Goal: Task Accomplishment & Management: Use online tool/utility

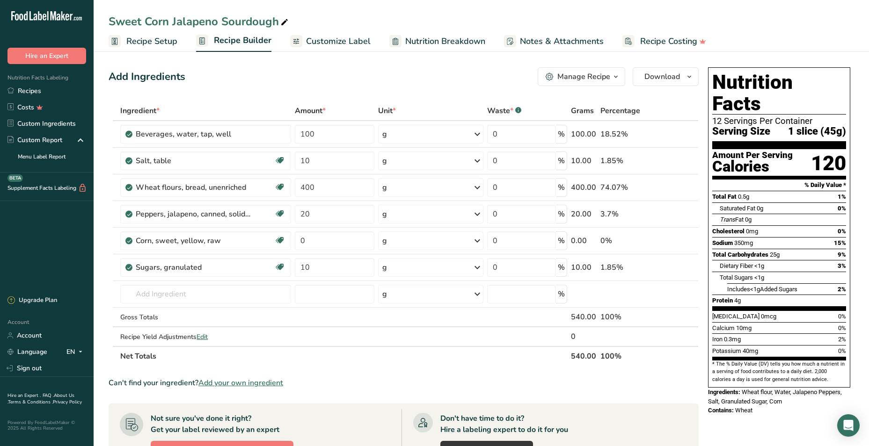
drag, startPoint x: 37, startPoint y: 95, endPoint x: 262, endPoint y: 5, distance: 242.3
click at [38, 95] on link "Recipes" at bounding box center [47, 91] width 94 height 16
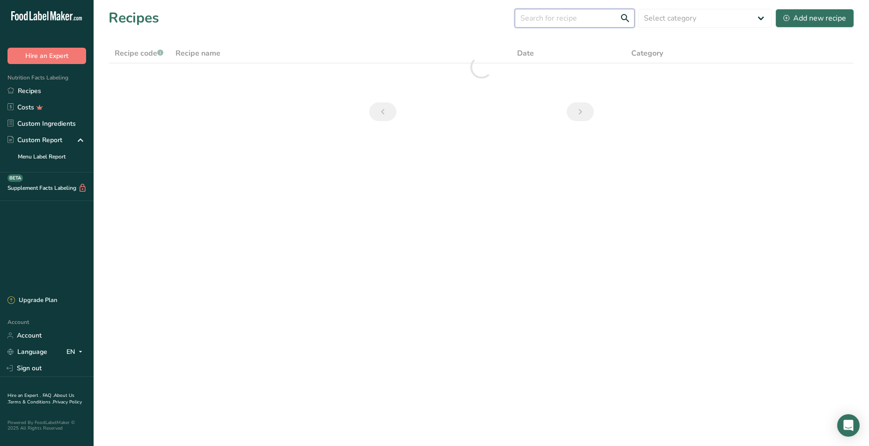
click at [578, 19] on input "text" at bounding box center [575, 18] width 120 height 19
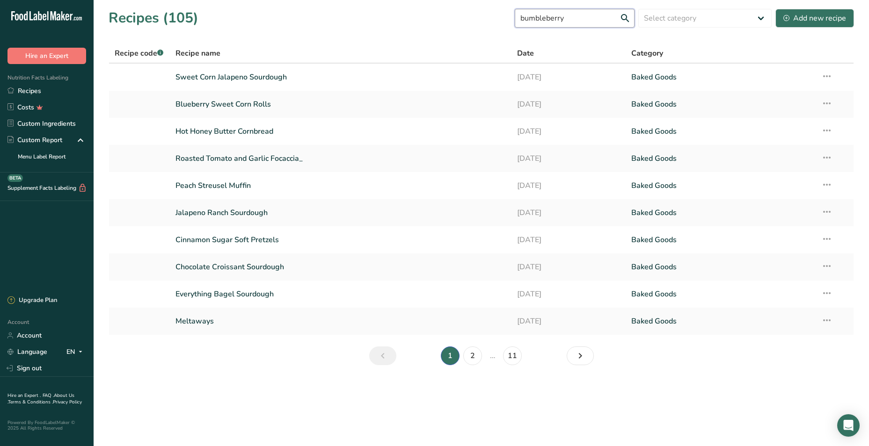
type input "bumbleberry"
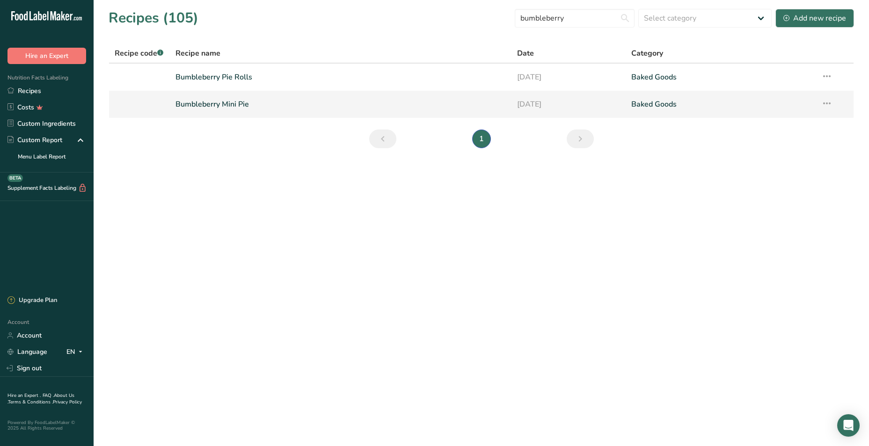
click at [218, 98] on link "Bumbleberry Mini Pie" at bounding box center [340, 105] width 331 height 20
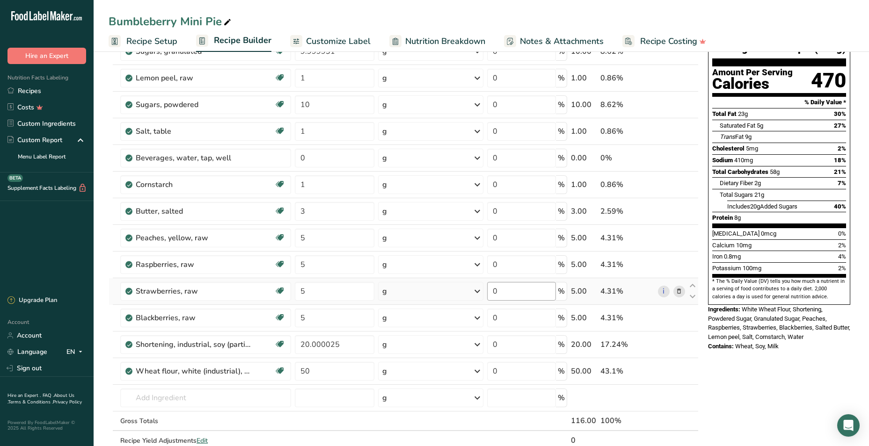
scroll to position [94, 0]
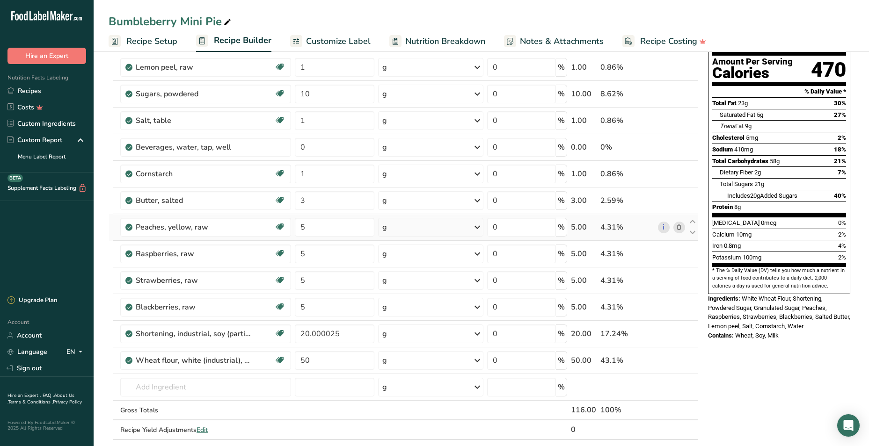
click at [679, 227] on icon at bounding box center [679, 228] width 7 height 10
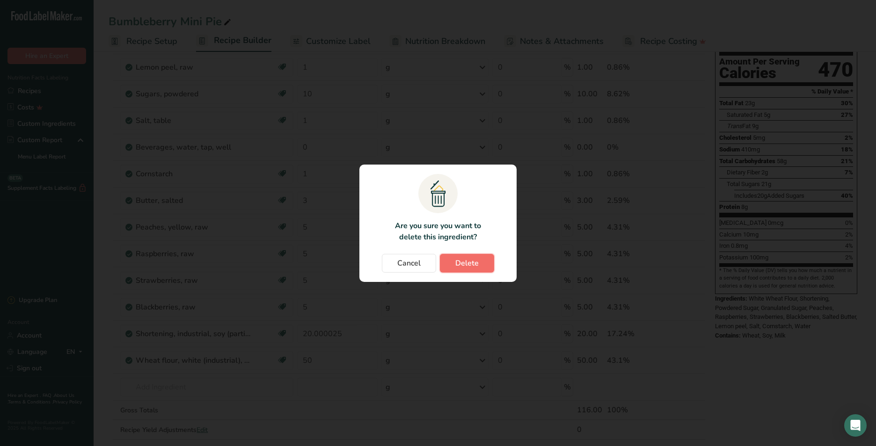
click at [476, 258] on span "Delete" at bounding box center [466, 263] width 23 height 11
type input "20.000025"
type input "50"
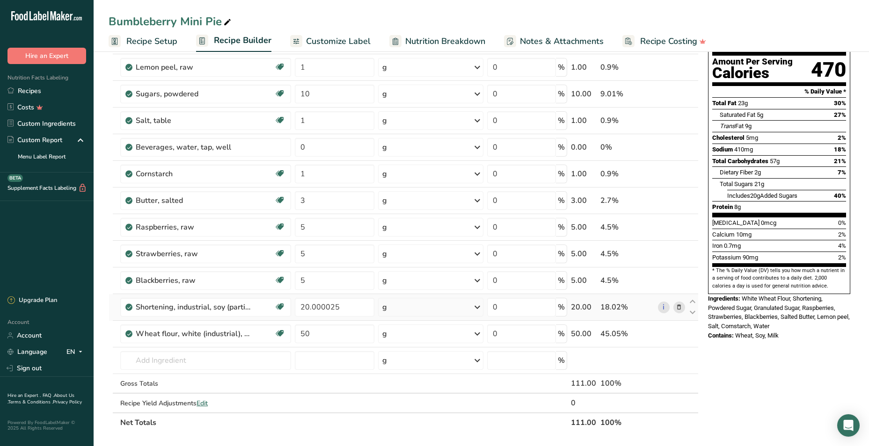
click at [681, 310] on icon at bounding box center [679, 308] width 7 height 10
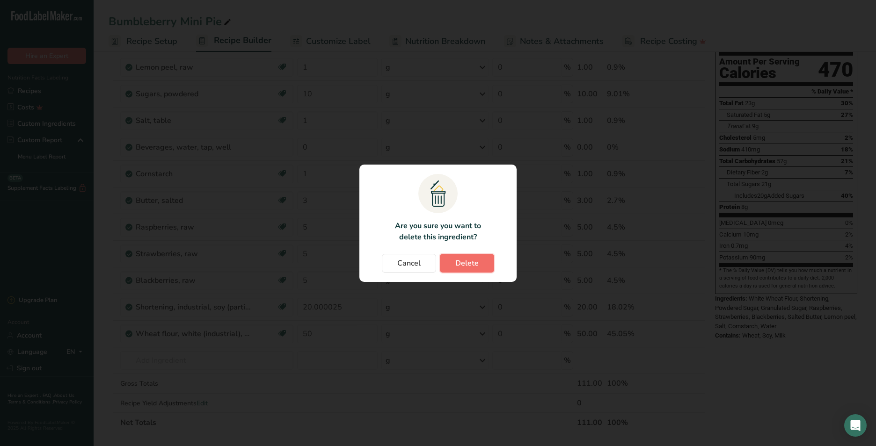
click at [473, 265] on span "Delete" at bounding box center [466, 263] width 23 height 11
type input "50"
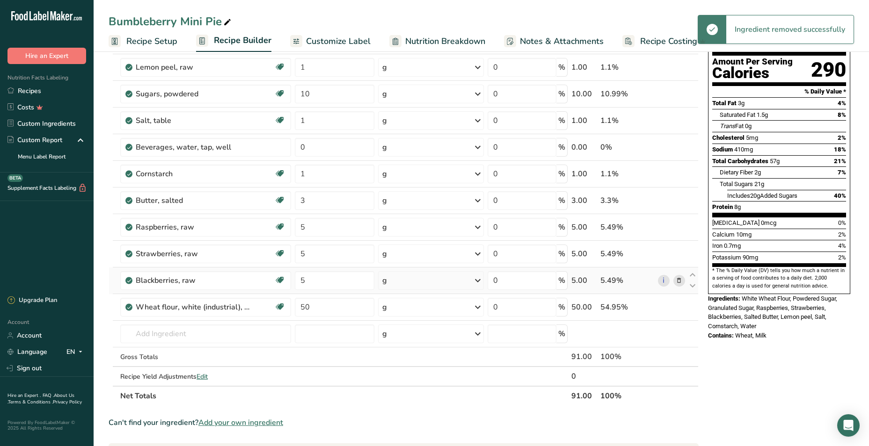
click at [678, 281] on icon at bounding box center [679, 281] width 7 height 10
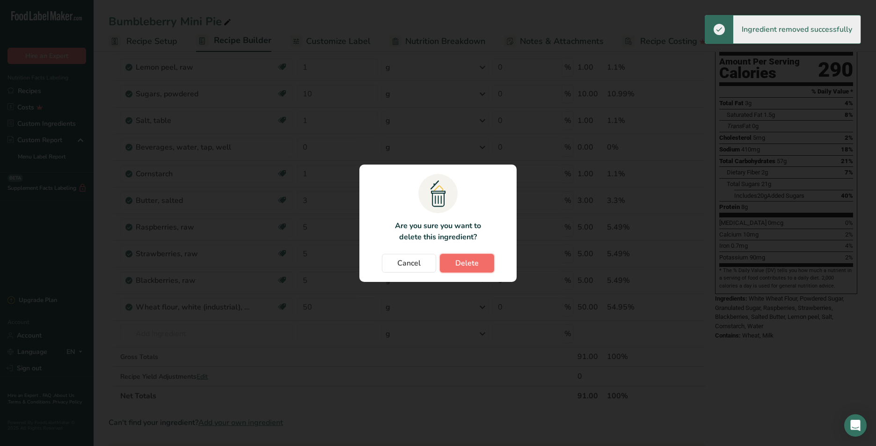
click at [465, 265] on span "Delete" at bounding box center [466, 263] width 23 height 11
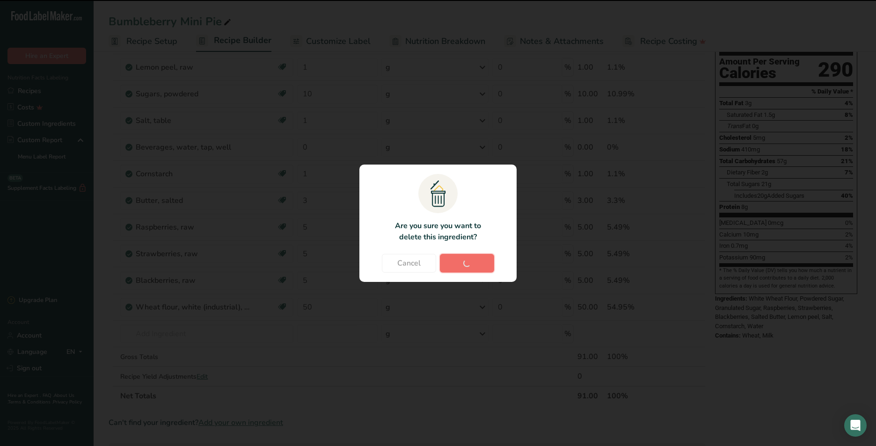
type input "50"
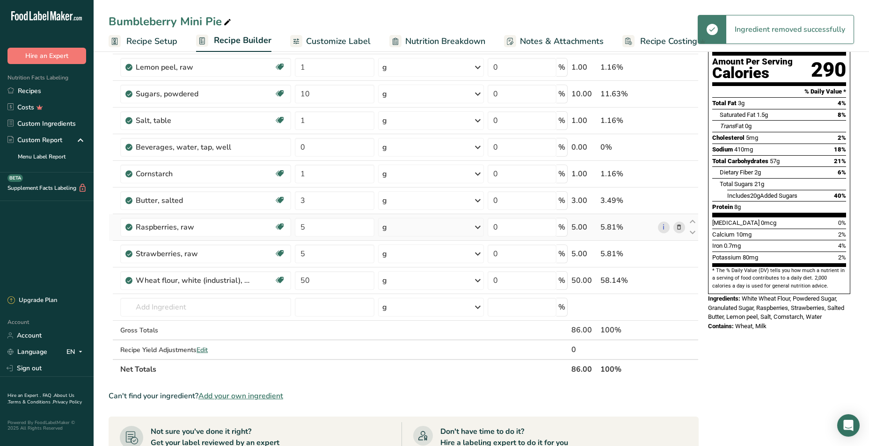
click at [681, 228] on icon at bounding box center [679, 228] width 7 height 10
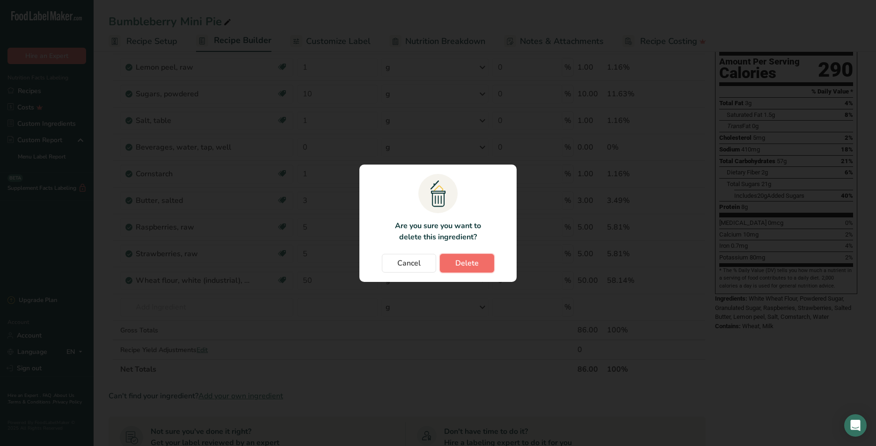
click at [462, 260] on span "Delete" at bounding box center [466, 263] width 23 height 11
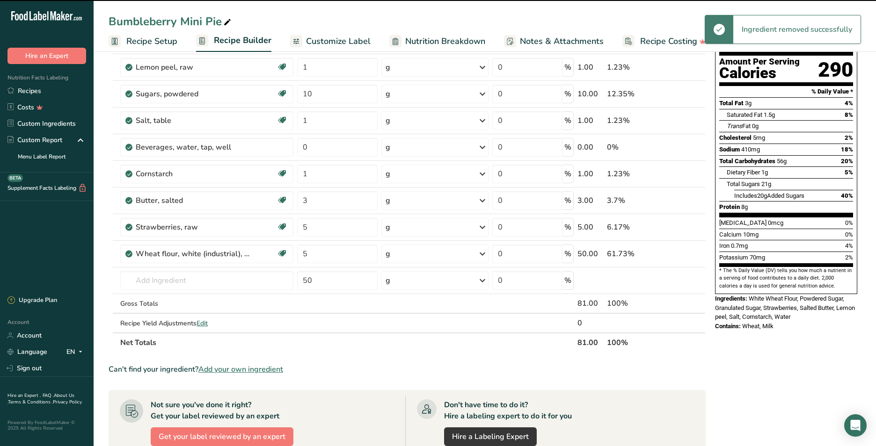
type input "50"
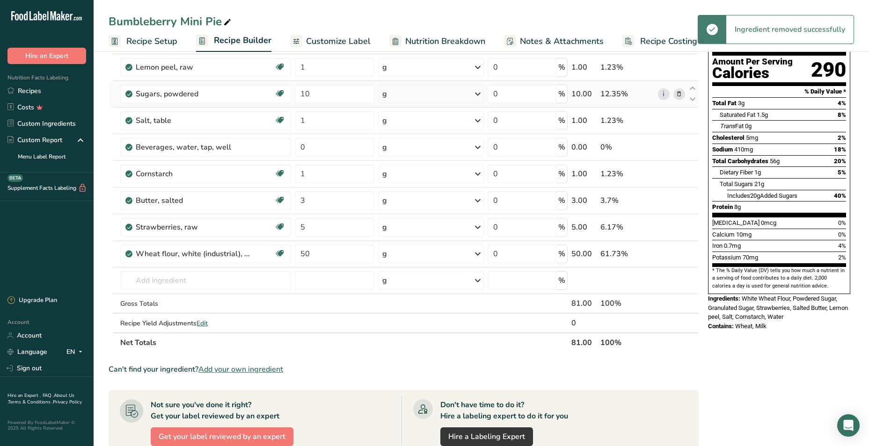
click at [680, 93] on icon at bounding box center [679, 94] width 7 height 10
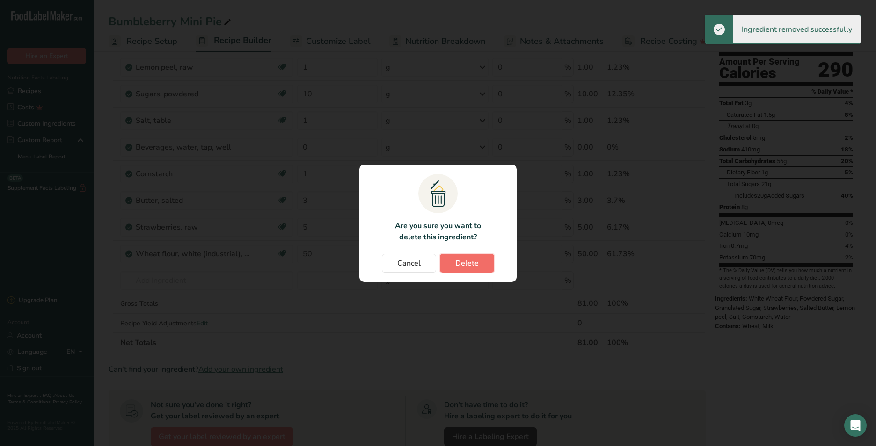
click at [484, 268] on button "Delete" at bounding box center [467, 263] width 54 height 19
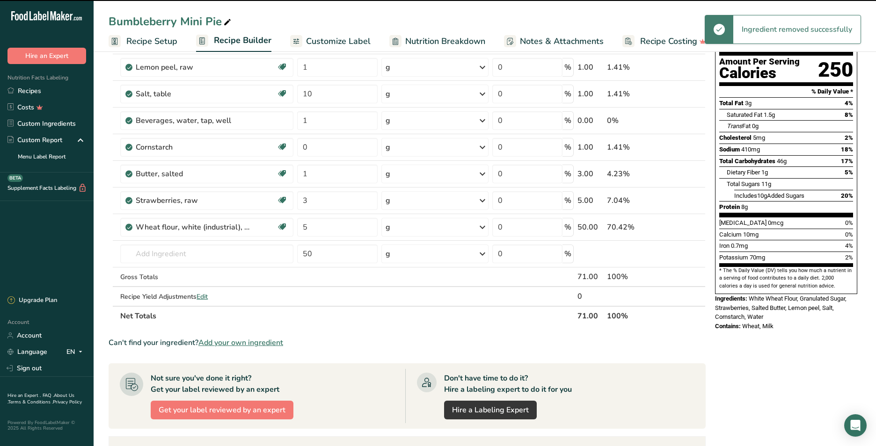
type input "1"
type input "0"
type input "1"
type input "3"
type input "5"
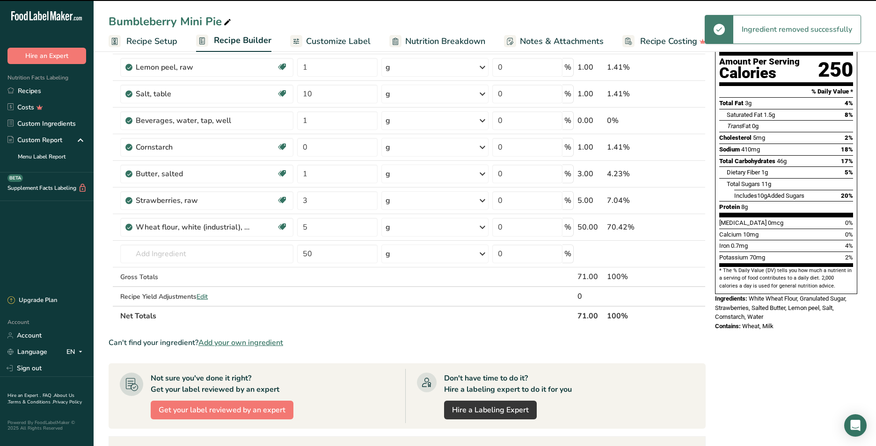
type input "50"
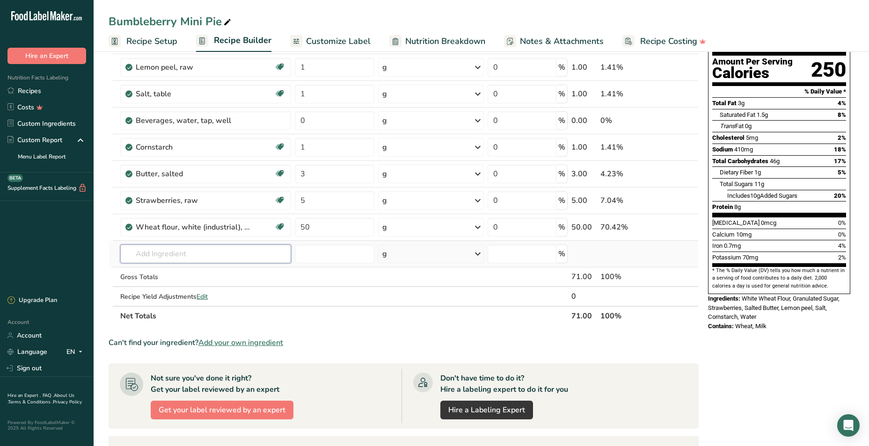
click at [215, 255] on input "text" at bounding box center [205, 254] width 171 height 19
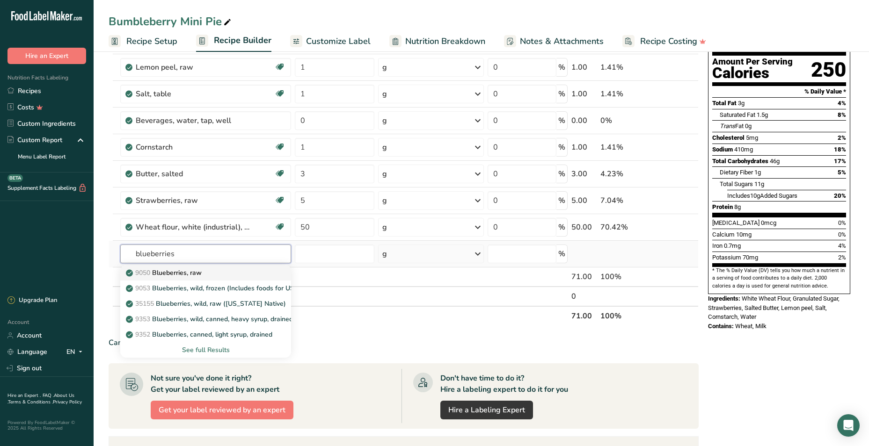
type input "blueberries"
click at [238, 270] on div "9050 Blueberries, raw" at bounding box center [198, 273] width 141 height 10
type input "Blueberries, raw"
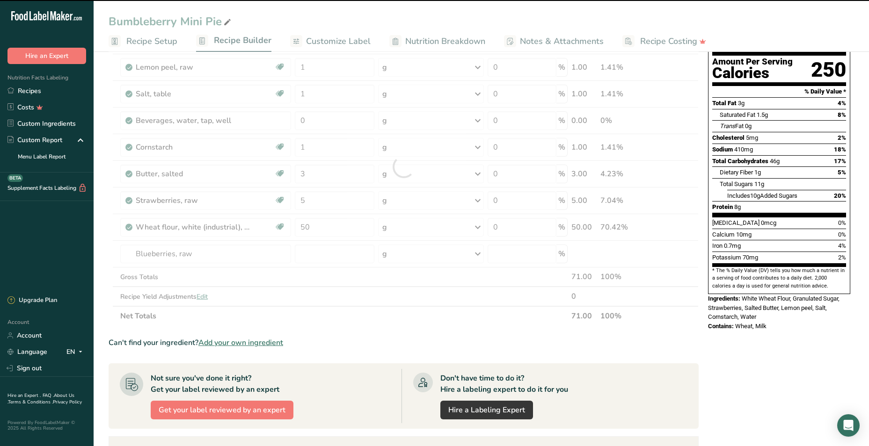
type input "0"
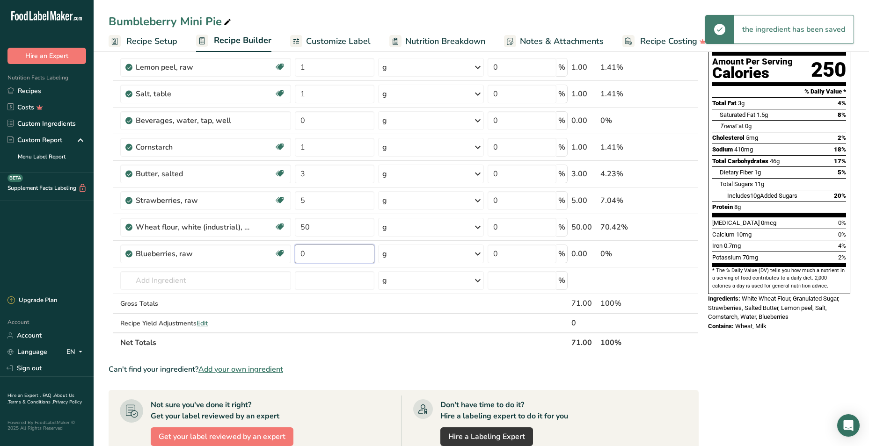
click at [349, 254] on input "0" at bounding box center [335, 254] width 80 height 19
type input "10"
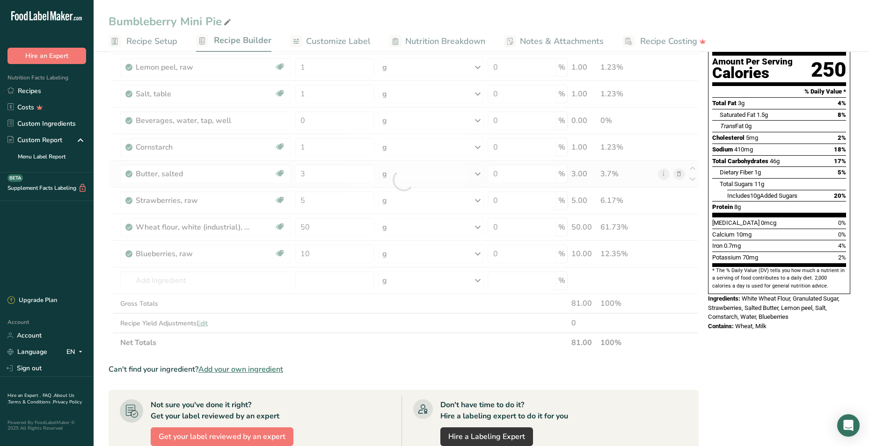
click at [394, 173] on div "Ingredient * Amount * Unit * Waste * .a-a{fill:#347362;}.b-a{fill:#fff;} Grams …" at bounding box center [404, 179] width 590 height 345
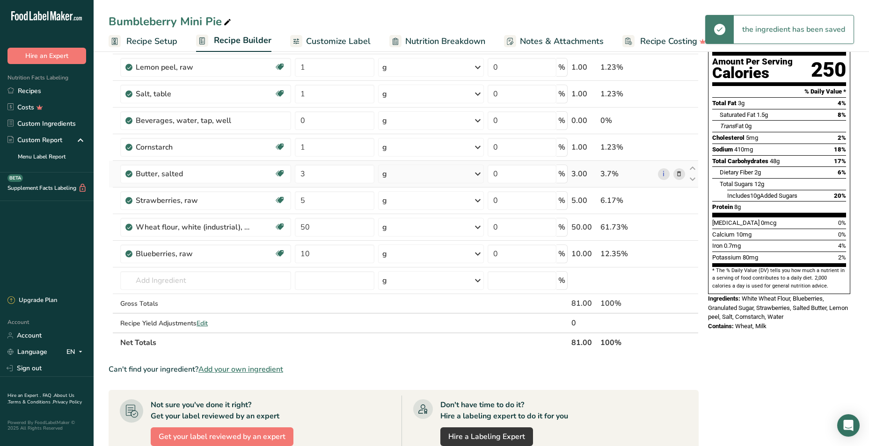
click at [422, 171] on div "g" at bounding box center [430, 174] width 105 height 19
click at [424, 217] on div "1 tbsp" at bounding box center [423, 219] width 79 height 14
drag, startPoint x: 309, startPoint y: 174, endPoint x: 287, endPoint y: 175, distance: 21.5
click at [287, 175] on tr "Butter, salted Gluten free Vegetarian Soy free 3 tbsp Portions 1 pat (1" sq, 1/…" at bounding box center [403, 174] width 589 height 27
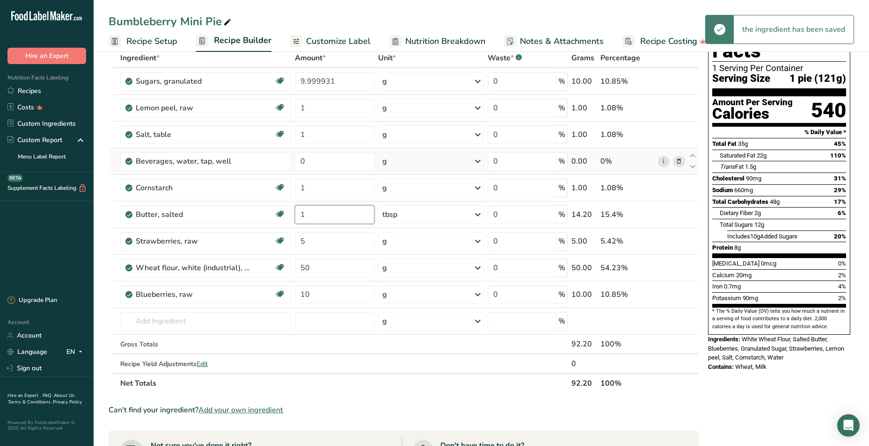
scroll to position [0, 0]
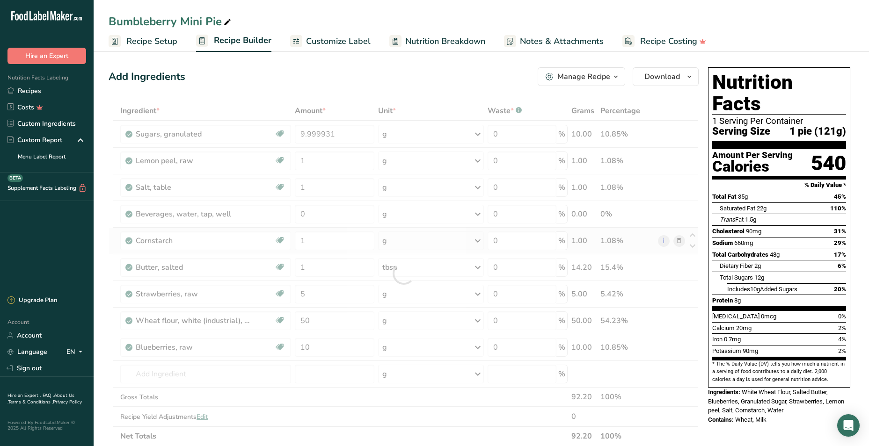
click at [681, 242] on div "Ingredient * Amount * Unit * Waste * .a-a{fill:#347362;}.b-a{fill:#fff;} Grams …" at bounding box center [404, 273] width 590 height 345
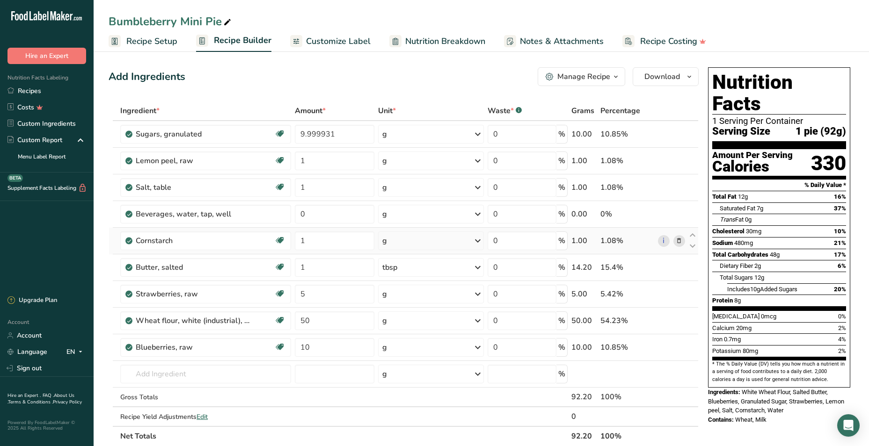
click at [678, 241] on icon at bounding box center [679, 241] width 7 height 10
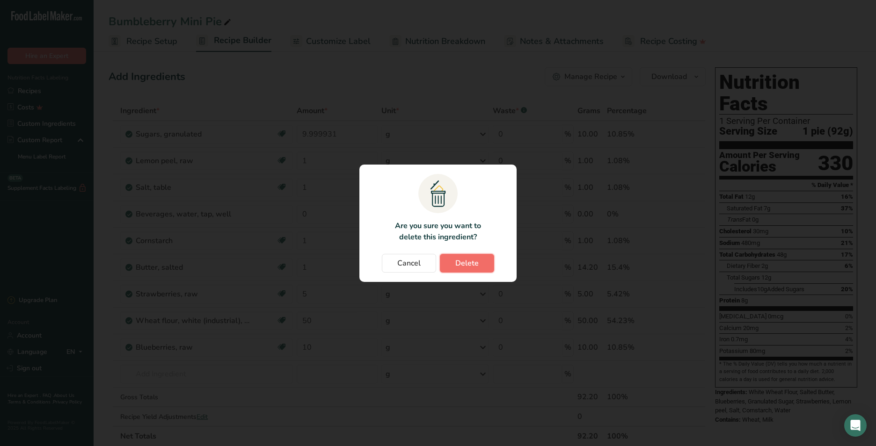
click at [463, 262] on span "Delete" at bounding box center [466, 263] width 23 height 11
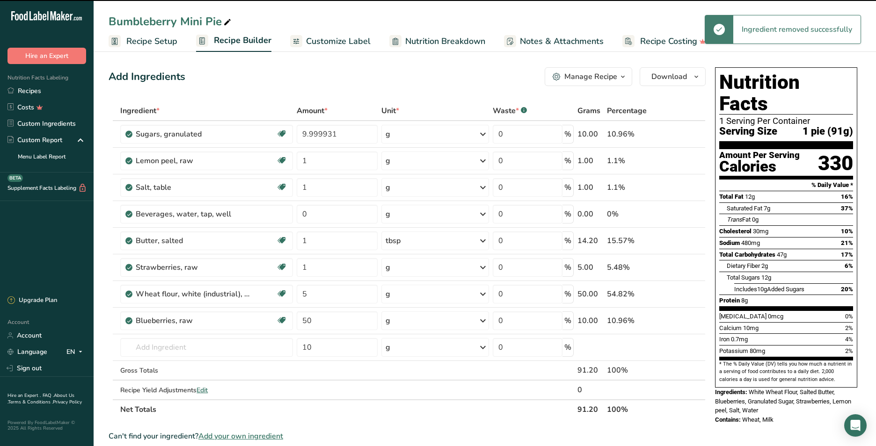
type input "5"
type input "50"
type input "10"
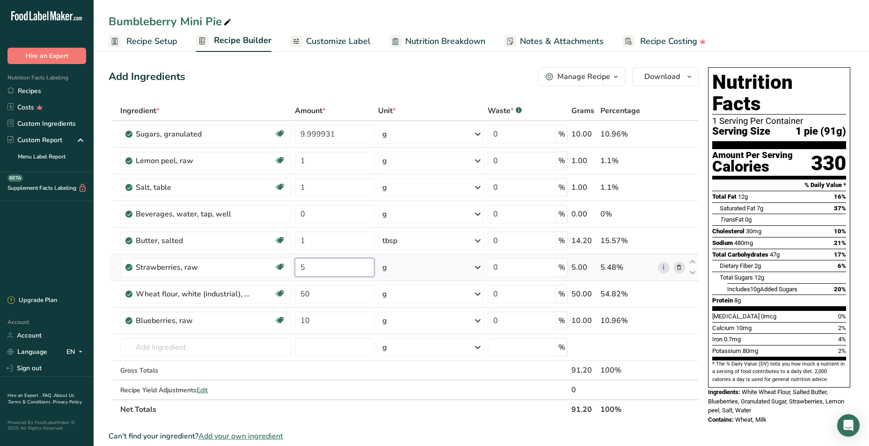
click at [309, 269] on input "5" at bounding box center [335, 267] width 80 height 19
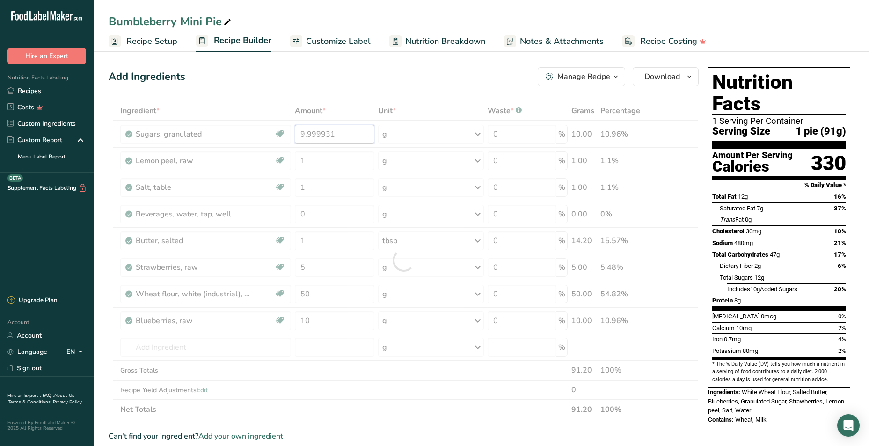
drag, startPoint x: 348, startPoint y: 135, endPoint x: 275, endPoint y: 132, distance: 73.5
click at [275, 133] on div "Ingredient * Amount * Unit * Waste * .a-a{fill:#347362;}.b-a{fill:#fff;} Grams …" at bounding box center [404, 260] width 590 height 319
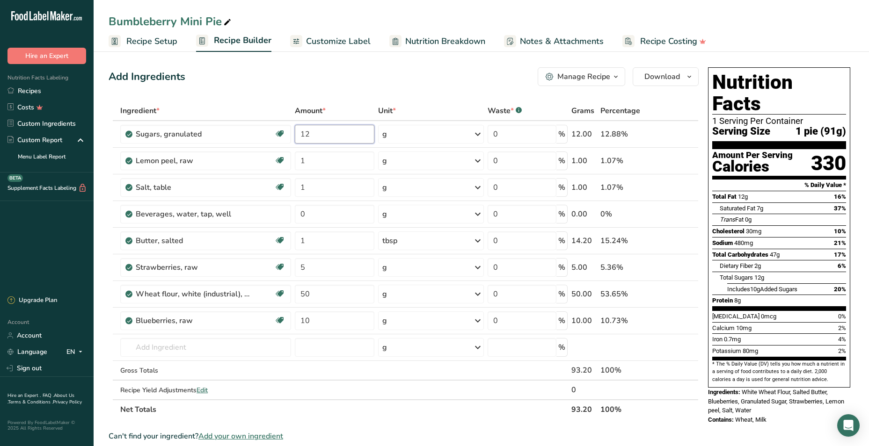
type input "12"
click at [458, 60] on section "Add Ingredients Manage Recipe Delete Recipe Duplicate Recipe Scale Recipe Save …" at bounding box center [481, 403] width 775 height 709
click at [647, 78] on span "Download" at bounding box center [662, 76] width 36 height 11
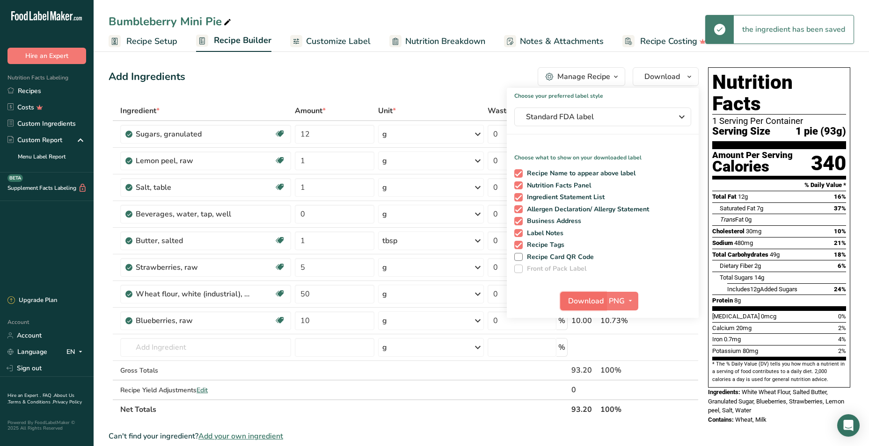
click at [572, 301] on span "Download" at bounding box center [586, 301] width 36 height 11
